Goal: Transaction & Acquisition: Book appointment/travel/reservation

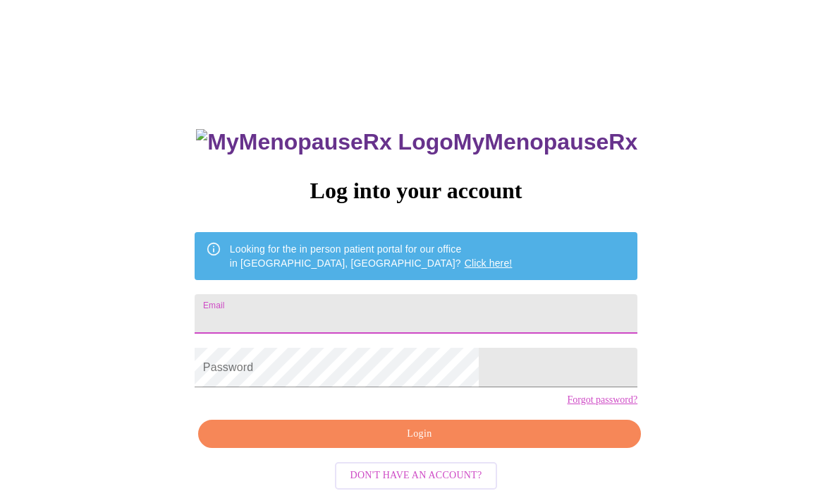
scroll to position [191, 0]
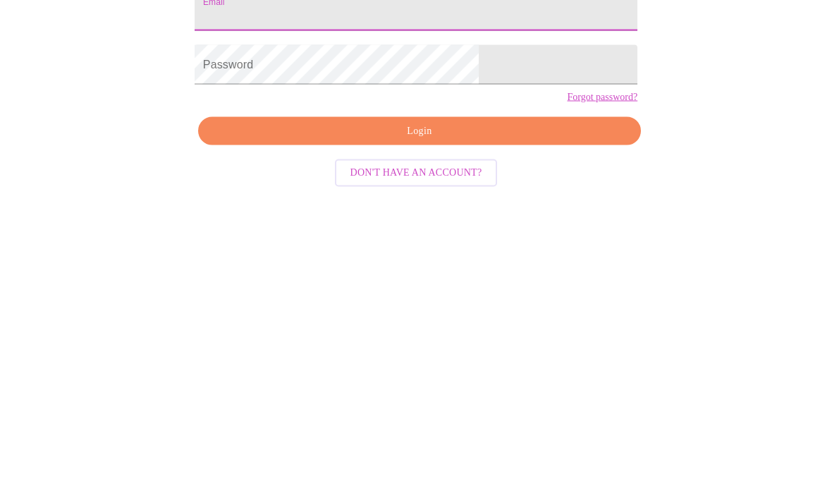
type input "[EMAIL_ADDRESS][DOMAIN_NAME]"
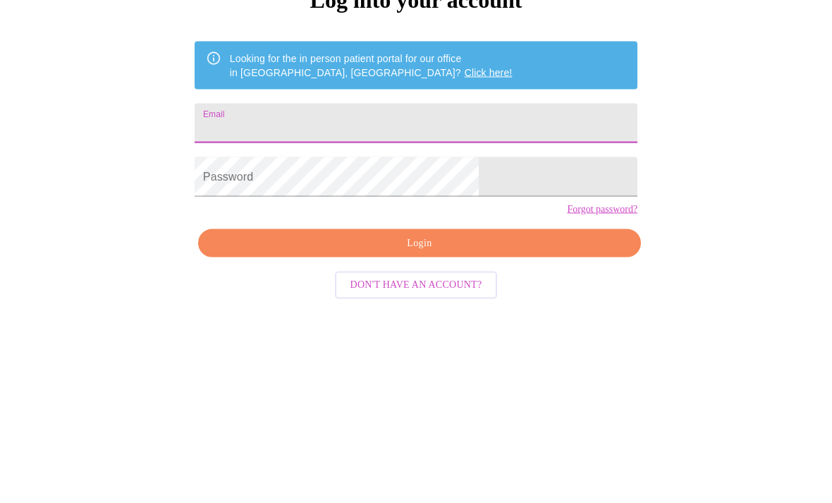
type input "[EMAIL_ADDRESS][DOMAIN_NAME]"
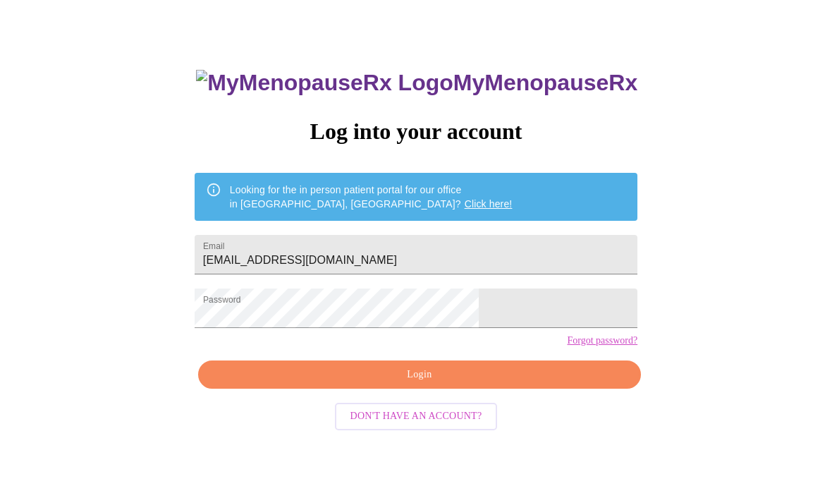
click at [458, 384] on span "Login" at bounding box center [419, 375] width 410 height 18
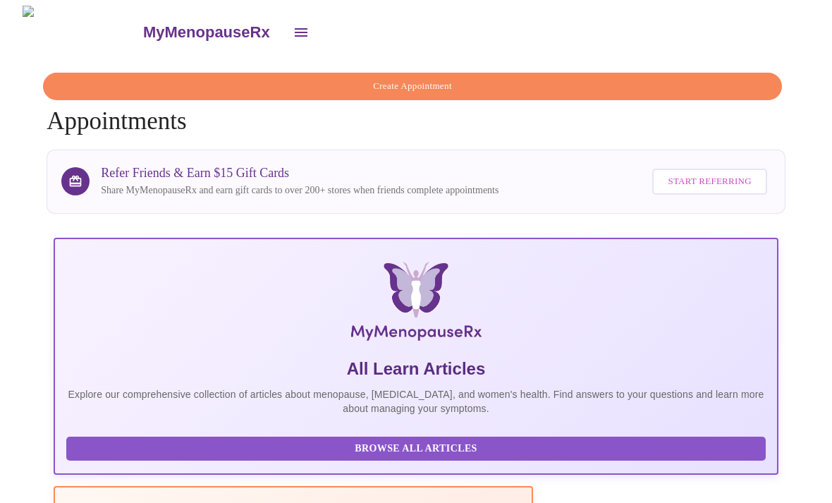
click at [642, 82] on span "Create Appointment" at bounding box center [412, 86] width 707 height 16
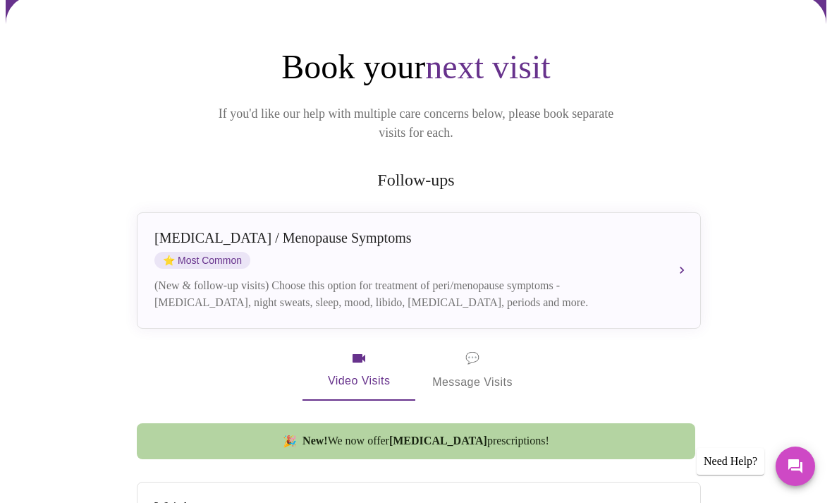
scroll to position [109, 0]
click at [646, 241] on div "[MEDICAL_DATA] / Menopause Symptoms ⭐ Most Common" at bounding box center [404, 248] width 501 height 39
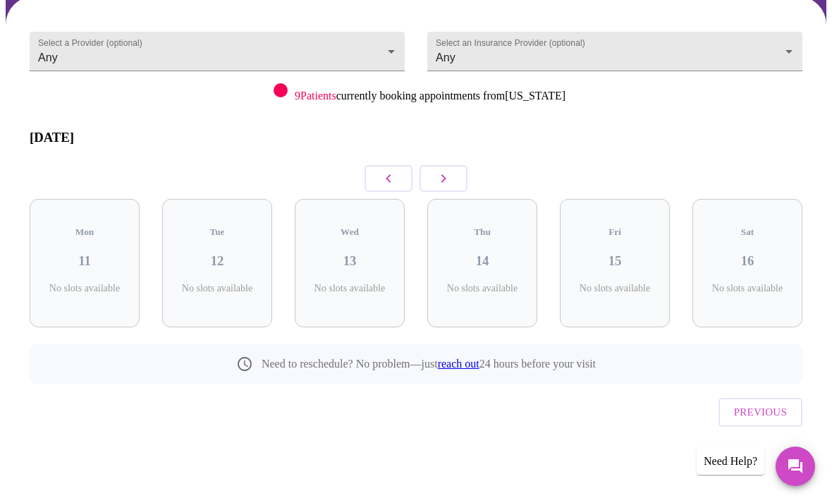
scroll to position [22, 0]
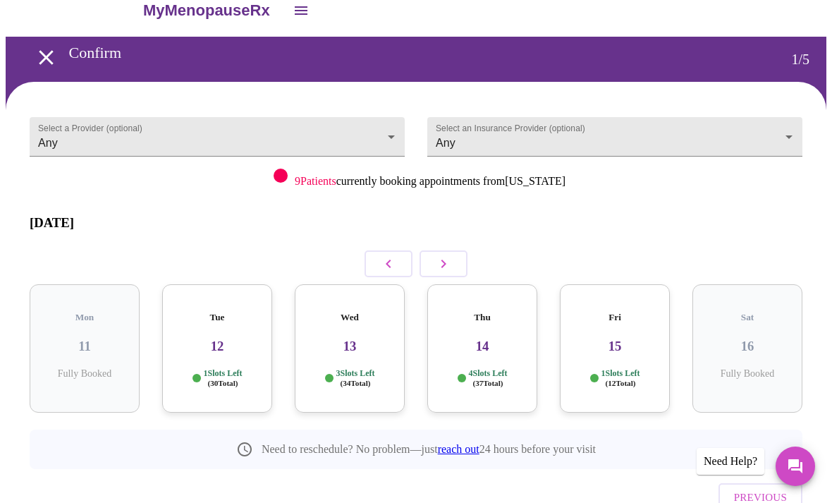
click at [359, 338] on h3 "13" at bounding box center [349, 346] width 87 height 16
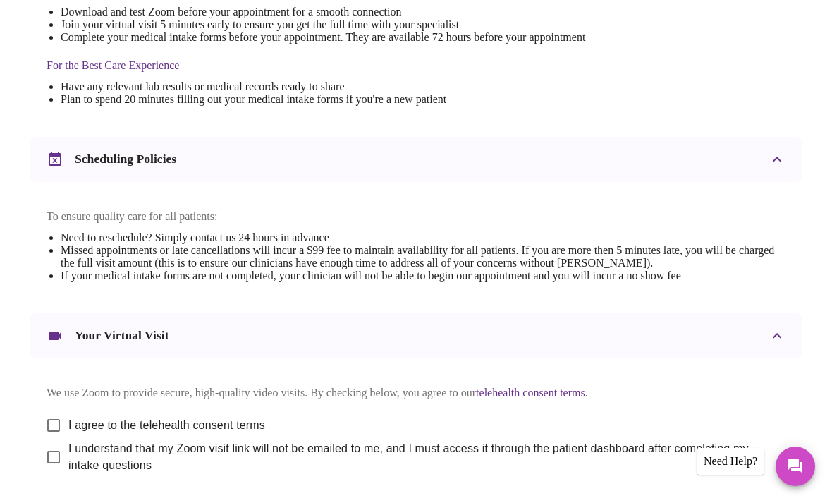
scroll to position [468, 0]
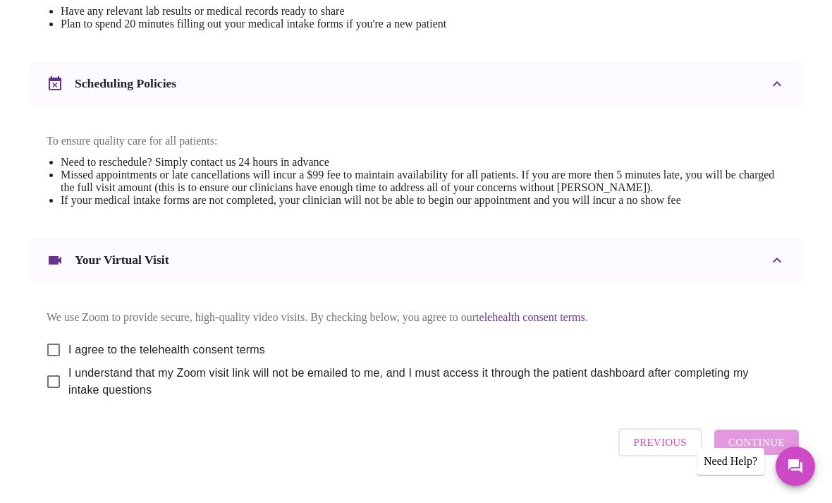
click at [54, 357] on input "I agree to the telehealth consent terms" at bounding box center [54, 350] width 30 height 30
checkbox input "true"
click at [58, 396] on input "I understand that my Zoom visit link will not be emailed to me, and I must acce…" at bounding box center [54, 382] width 30 height 30
checkbox input "true"
click at [780, 451] on span "Continue" at bounding box center [756, 442] width 56 height 18
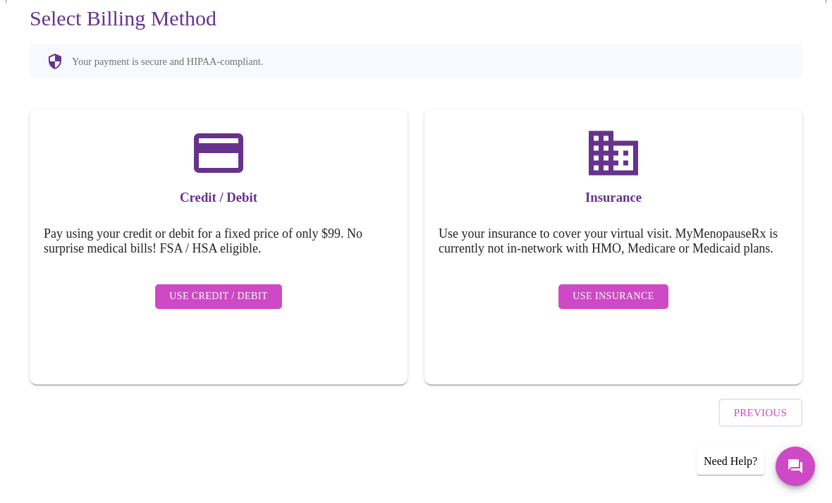
scroll to position [42, 0]
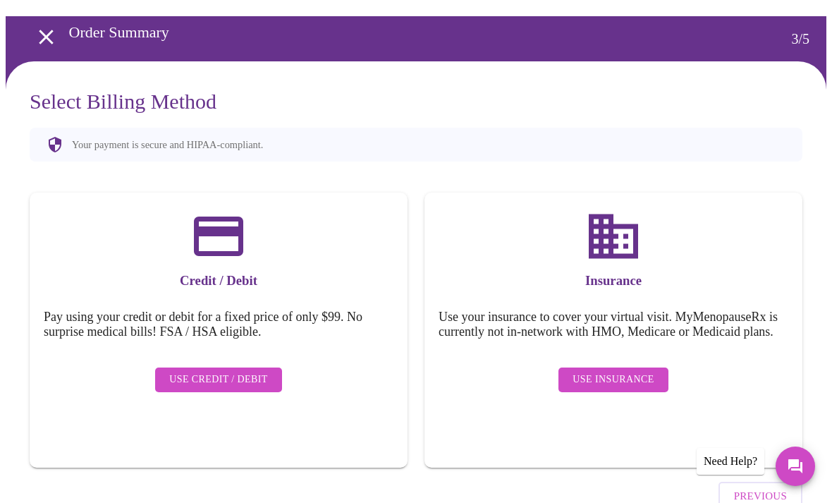
click at [642, 384] on span "Use Insurance" at bounding box center [613, 380] width 81 height 18
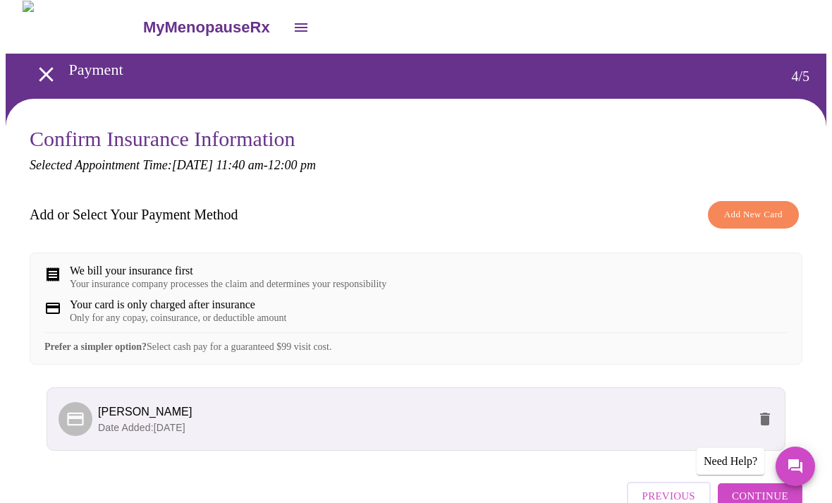
scroll to position [56, 0]
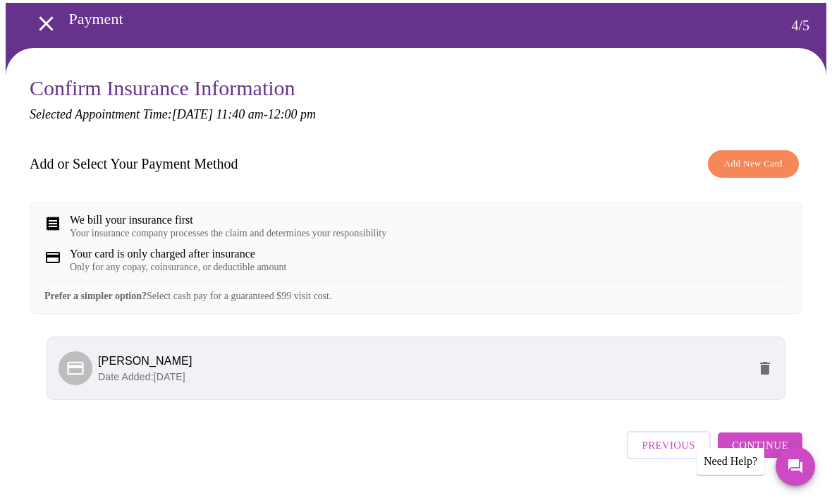
click at [761, 454] on span "Continue" at bounding box center [760, 445] width 56 height 18
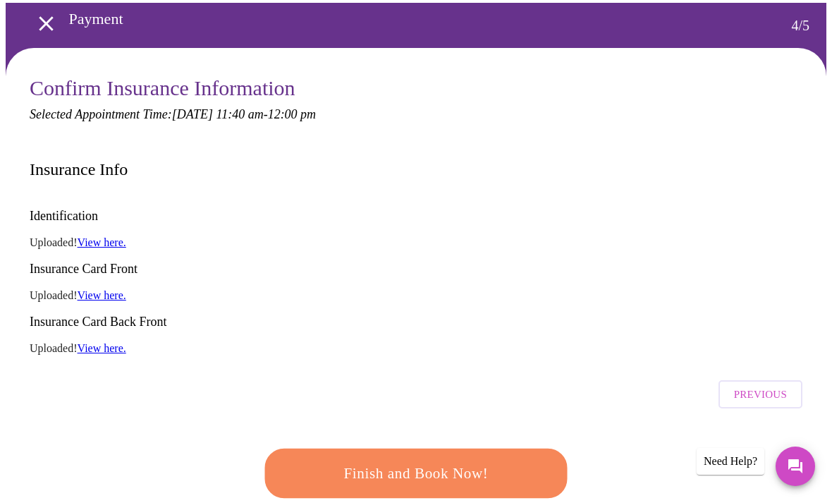
click at [515, 460] on span "Finish and Book Now!" at bounding box center [415, 473] width 271 height 27
